Goal: Task Accomplishment & Management: Complete application form

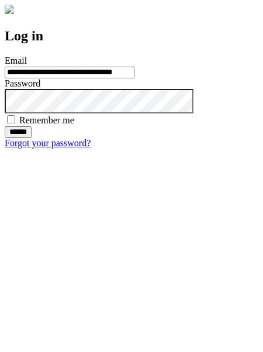
type input "**********"
click at [32, 138] on input "******" at bounding box center [18, 132] width 27 height 12
